Goal: Information Seeking & Learning: Learn about a topic

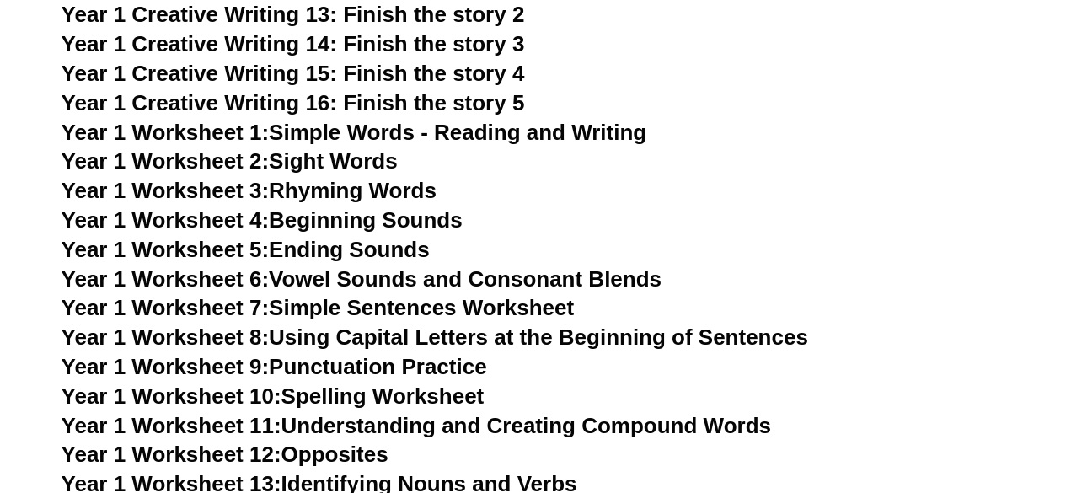
scroll to position [2113, 0]
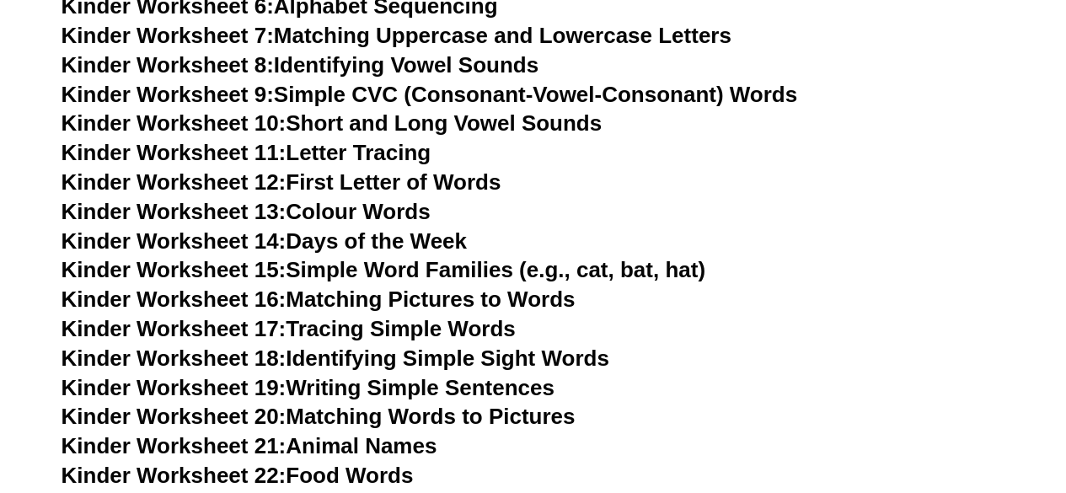
scroll to position [891, 0]
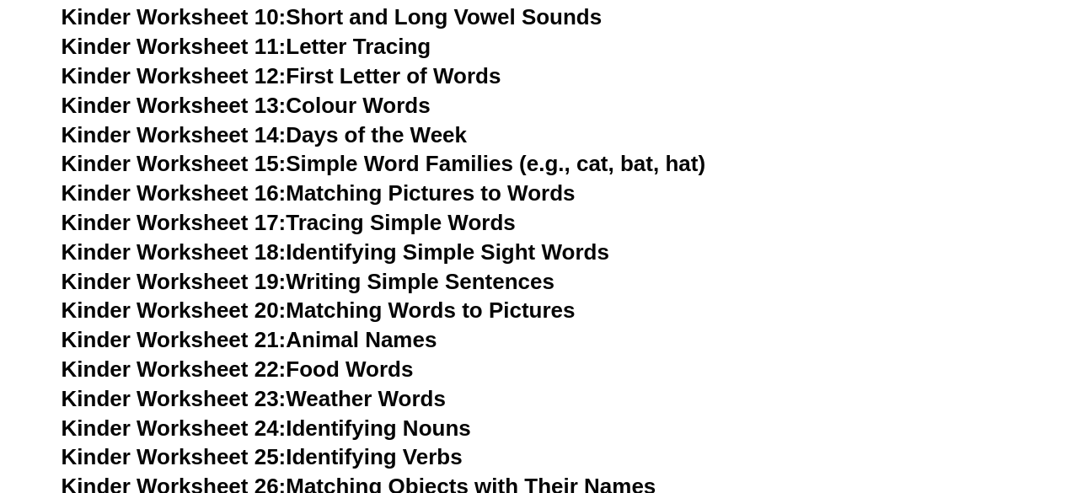
click at [515, 191] on link "Kinder Worksheet 16: Matching Pictures to Words" at bounding box center [318, 192] width 514 height 25
click at [391, 219] on link "Kinder Worksheet 17: Tracing Simple Words" at bounding box center [288, 222] width 454 height 25
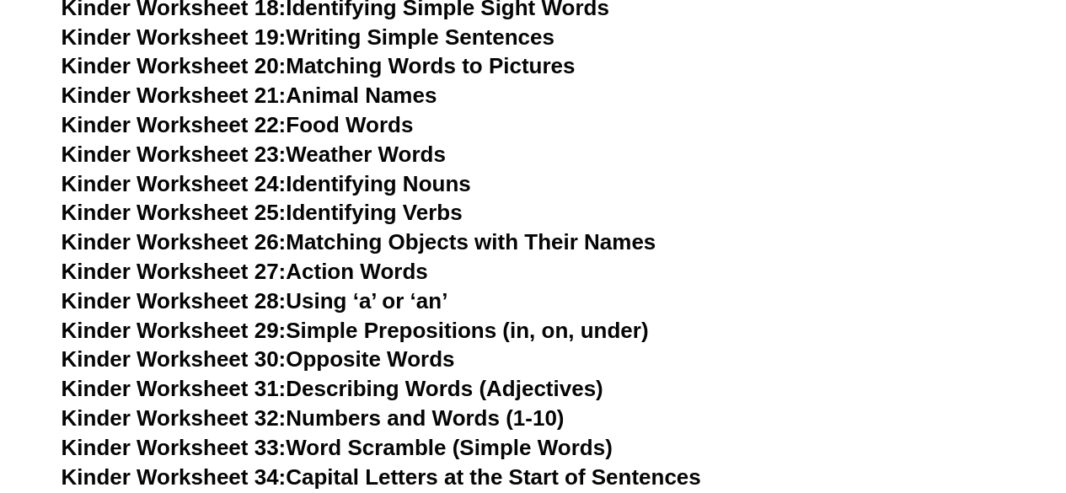
scroll to position [1178, 0]
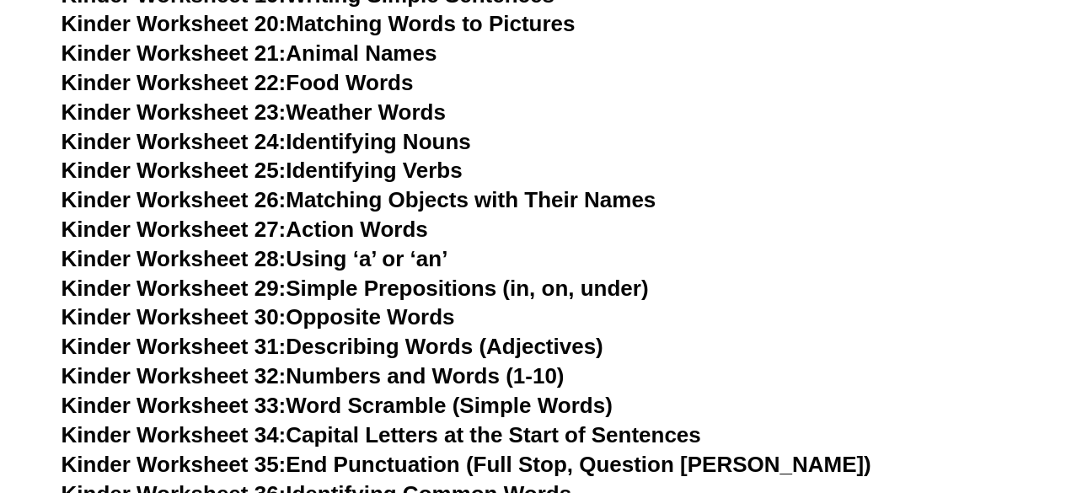
click at [629, 196] on link "Kinder Worksheet 26: Matching Objects with Their Names" at bounding box center [358, 199] width 595 height 25
click at [471, 344] on link "Kinder Worksheet 31: Describing Words (Adjectives)" at bounding box center [332, 346] width 542 height 25
click at [544, 404] on link "Kinder Worksheet 33: Word Scramble (Simple Words)" at bounding box center [336, 405] width 551 height 25
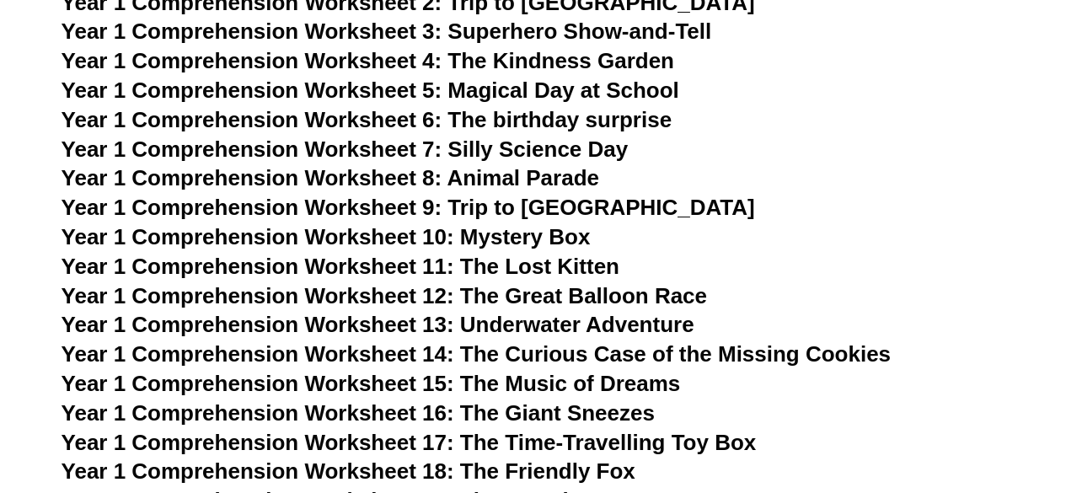
scroll to position [1953, 0]
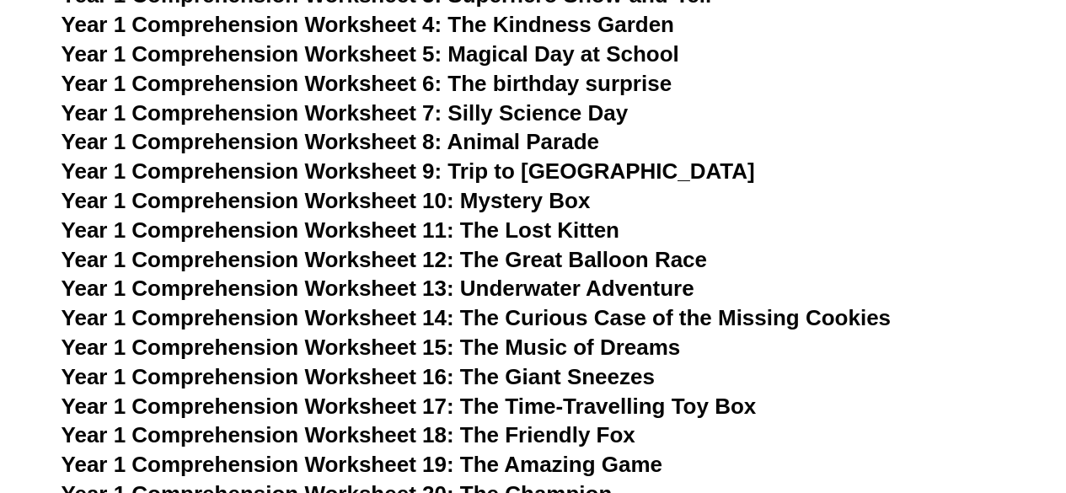
click at [525, 137] on span "Year 1 Comprehension Worksheet 8: Animal Parade" at bounding box center [329, 141] width 537 height 25
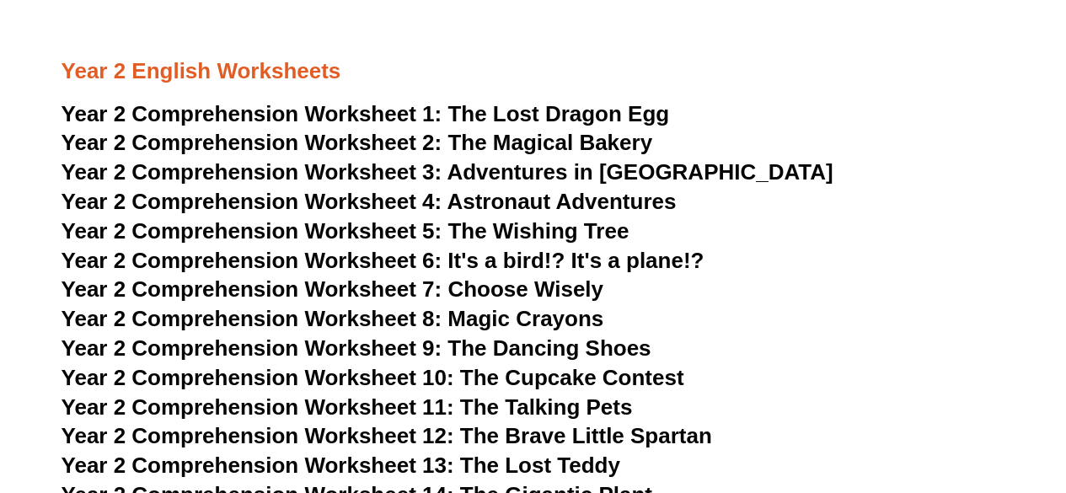
scroll to position [3402, 0]
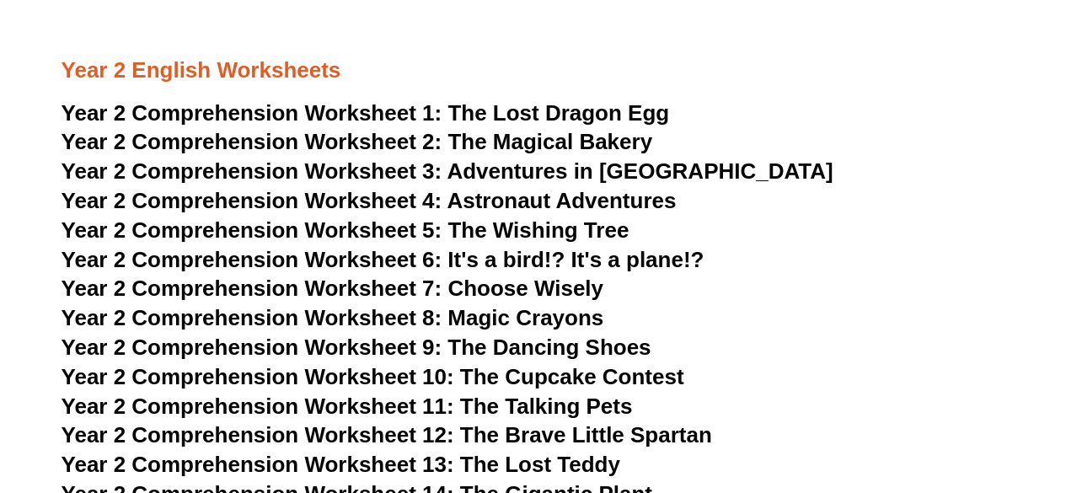
click at [571, 139] on span "The Magical Bakery" at bounding box center [549, 141] width 205 height 25
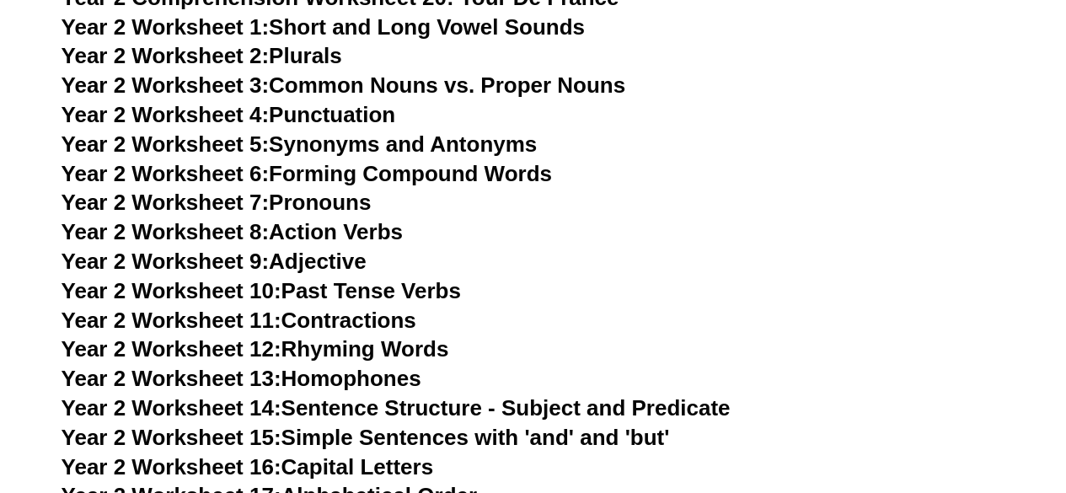
scroll to position [4076, 0]
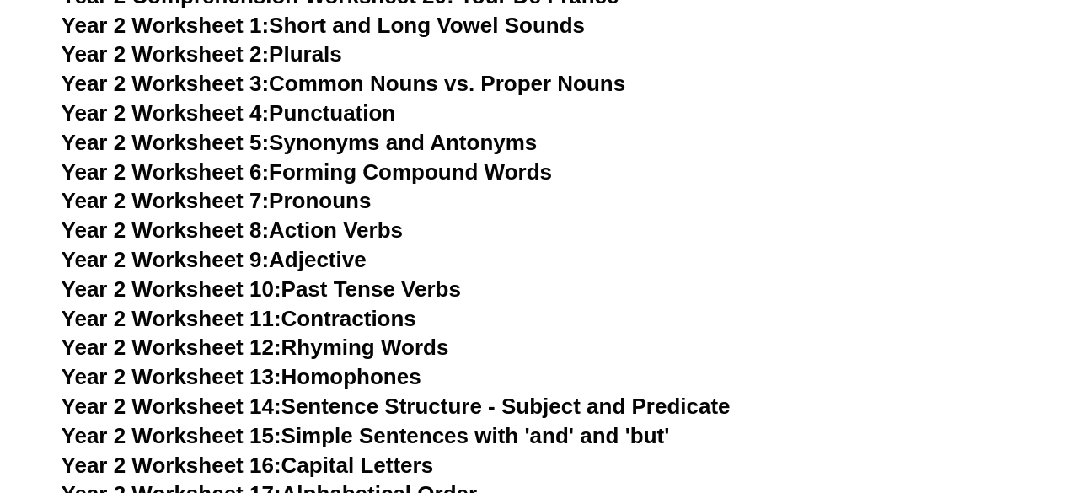
click at [382, 232] on link "Year 2 Worksheet 8: Action Verbs" at bounding box center [231, 229] width 341 height 25
click at [319, 259] on link "Year 2 Worksheet 9: Adjective" at bounding box center [213, 259] width 305 height 25
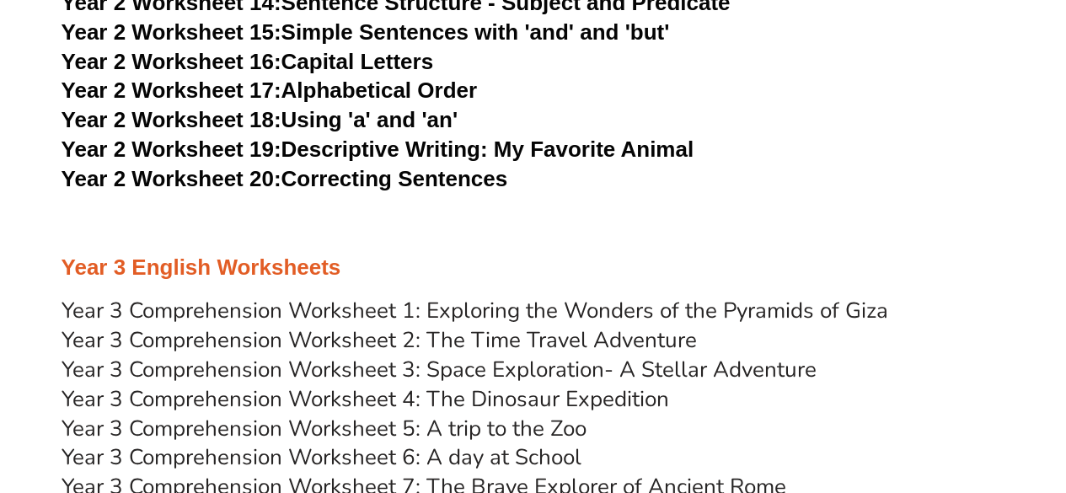
scroll to position [4615, 0]
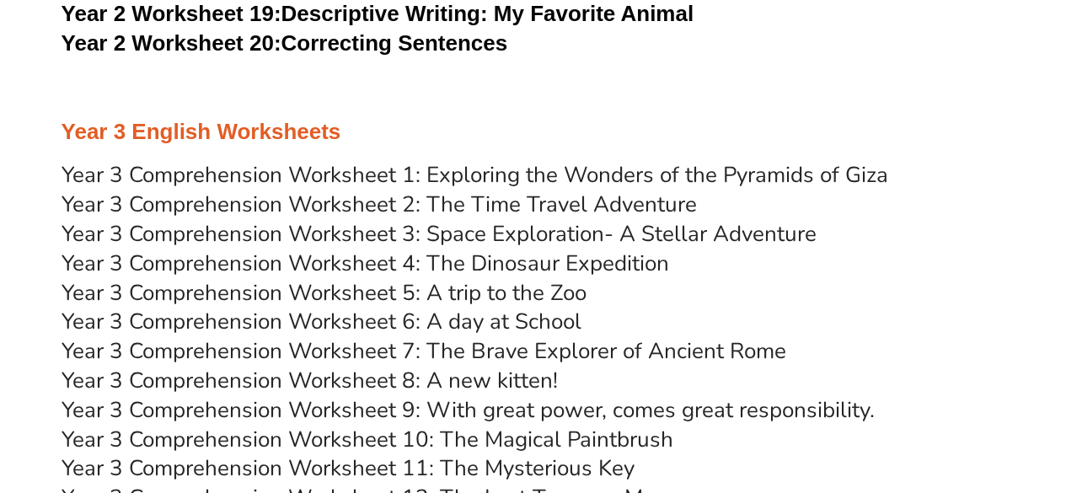
click at [425, 291] on link "Year 3 Comprehension Worksheet 5: A trip to the Zoo" at bounding box center [323, 291] width 525 height 29
click at [955, 225] on h3 "Year 3 Comprehension Worksheet 3: Space Exploration- A Stellar Adventure" at bounding box center [533, 233] width 944 height 29
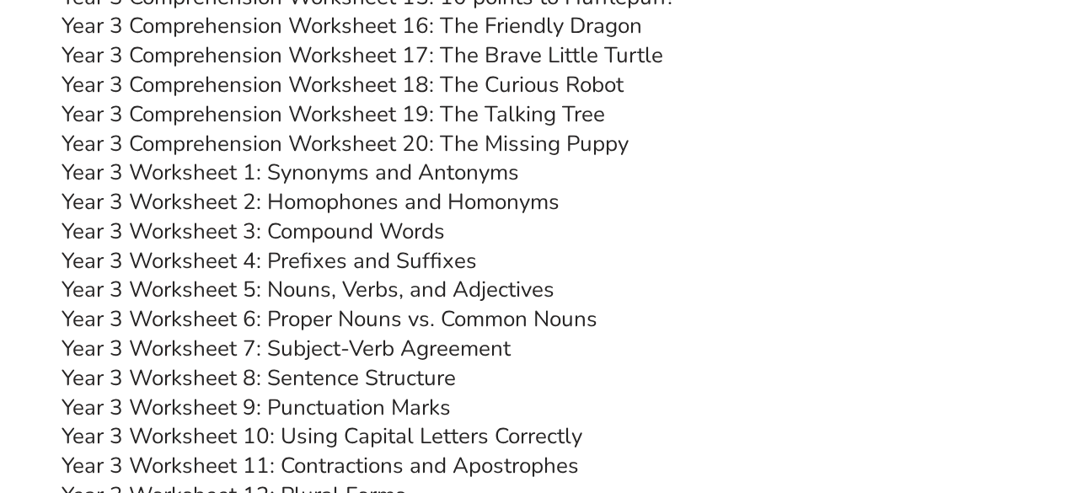
scroll to position [5255, 0]
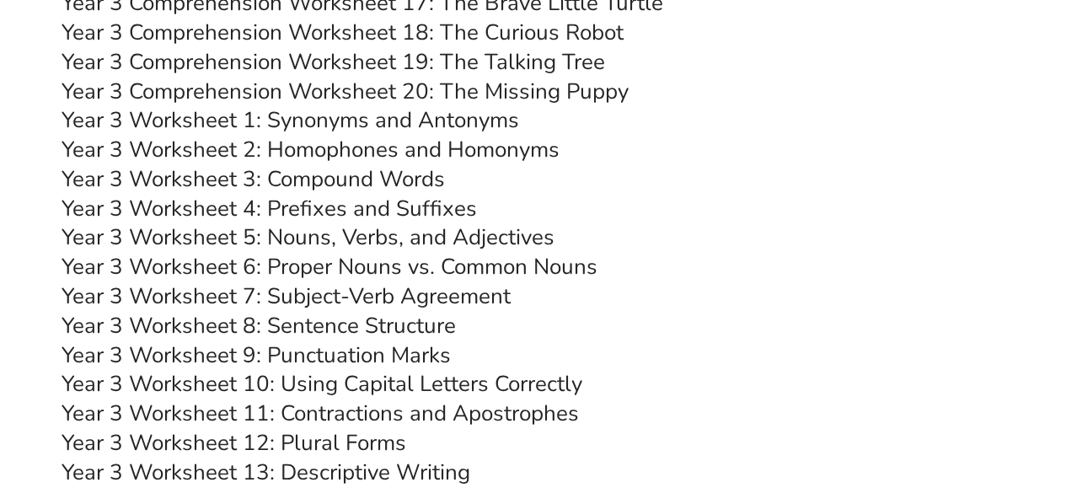
click at [519, 231] on link "Year 3 Worksheet 5: Nouns, Verbs, and Adjectives" at bounding box center [307, 236] width 493 height 29
